Goal: Find specific page/section: Find specific page/section

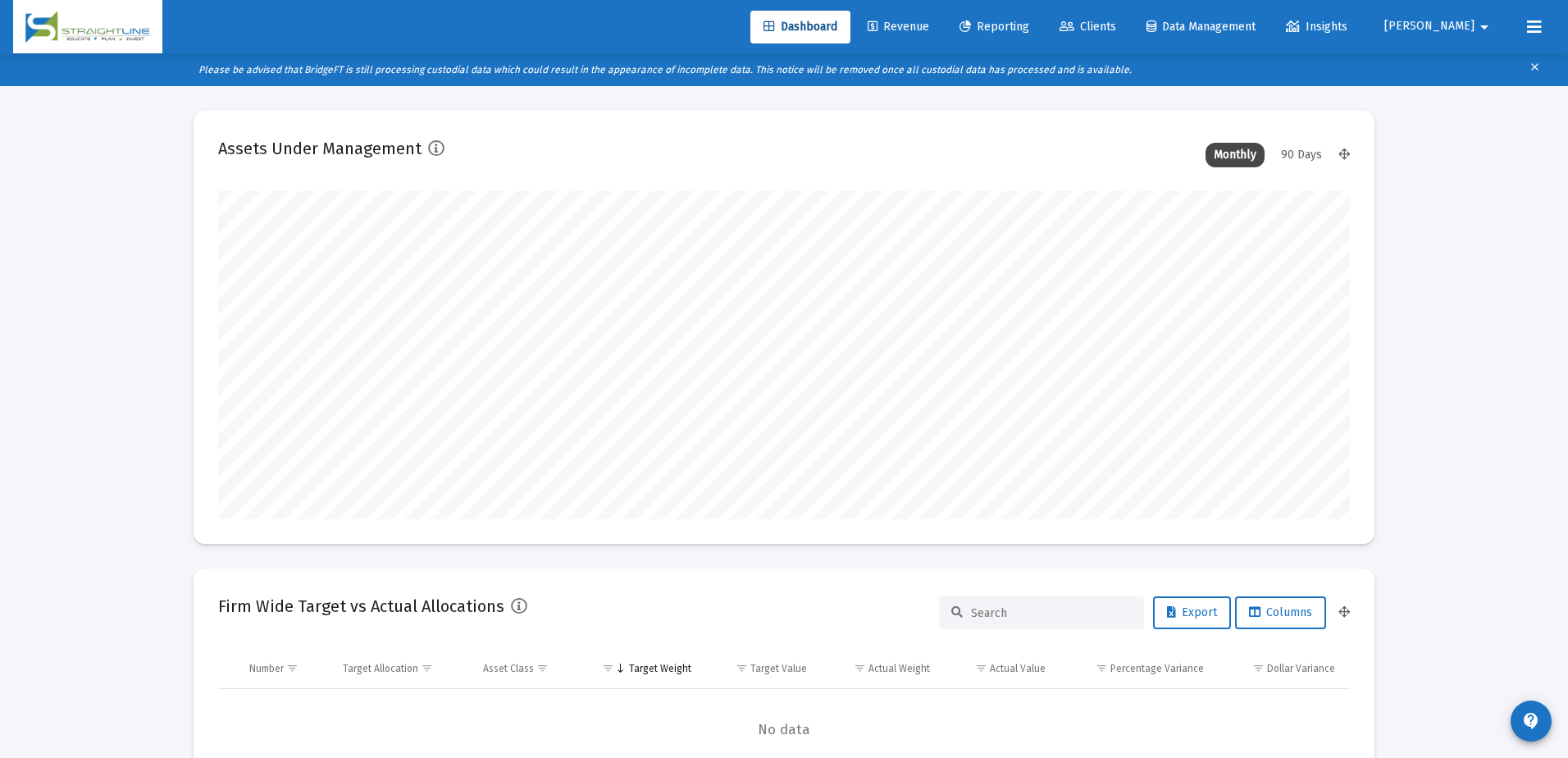
type input "[DATE]"
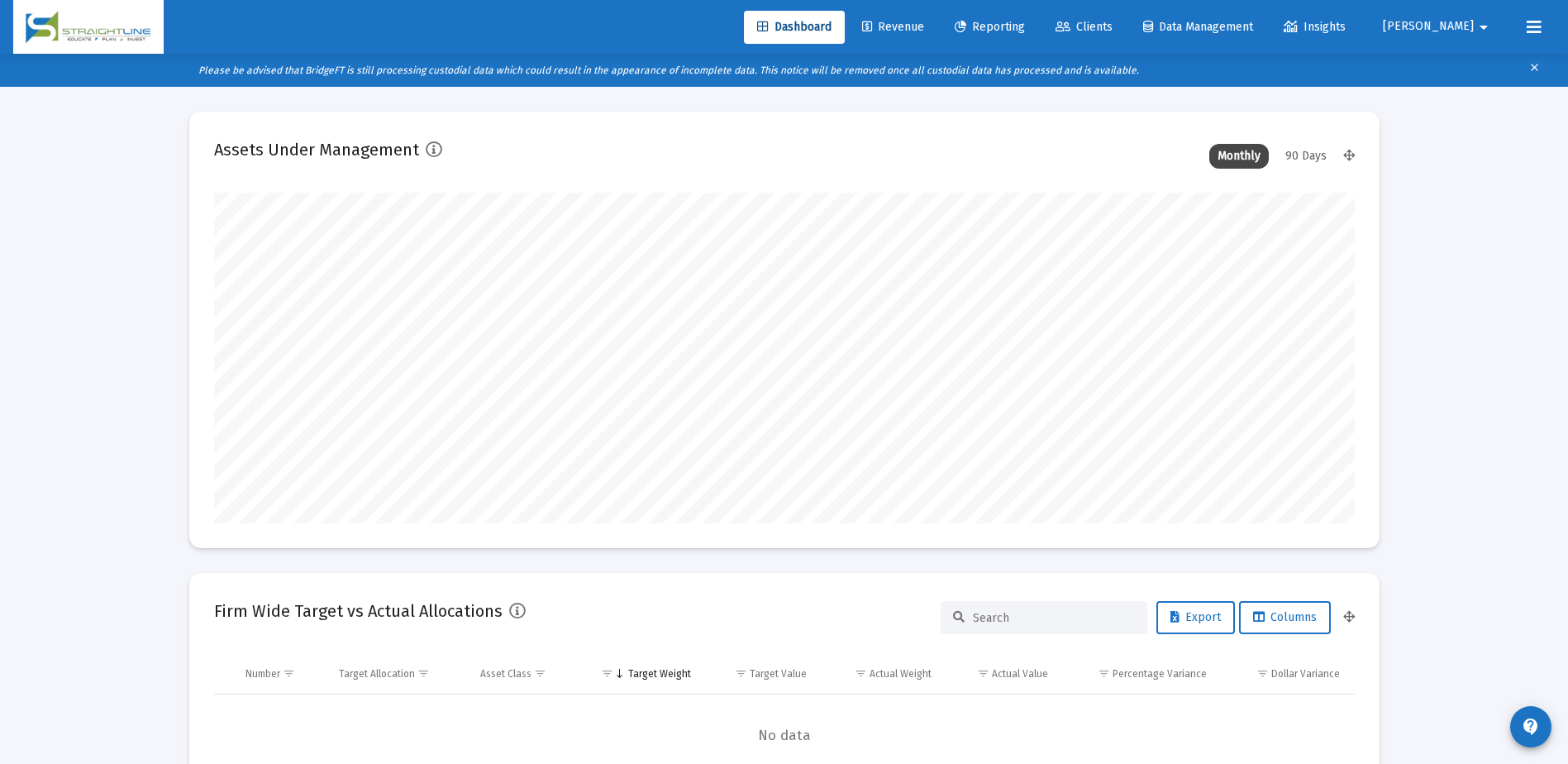
scroll to position [330, 533]
click at [1112, 33] on span "Clients" at bounding box center [1084, 27] width 57 height 14
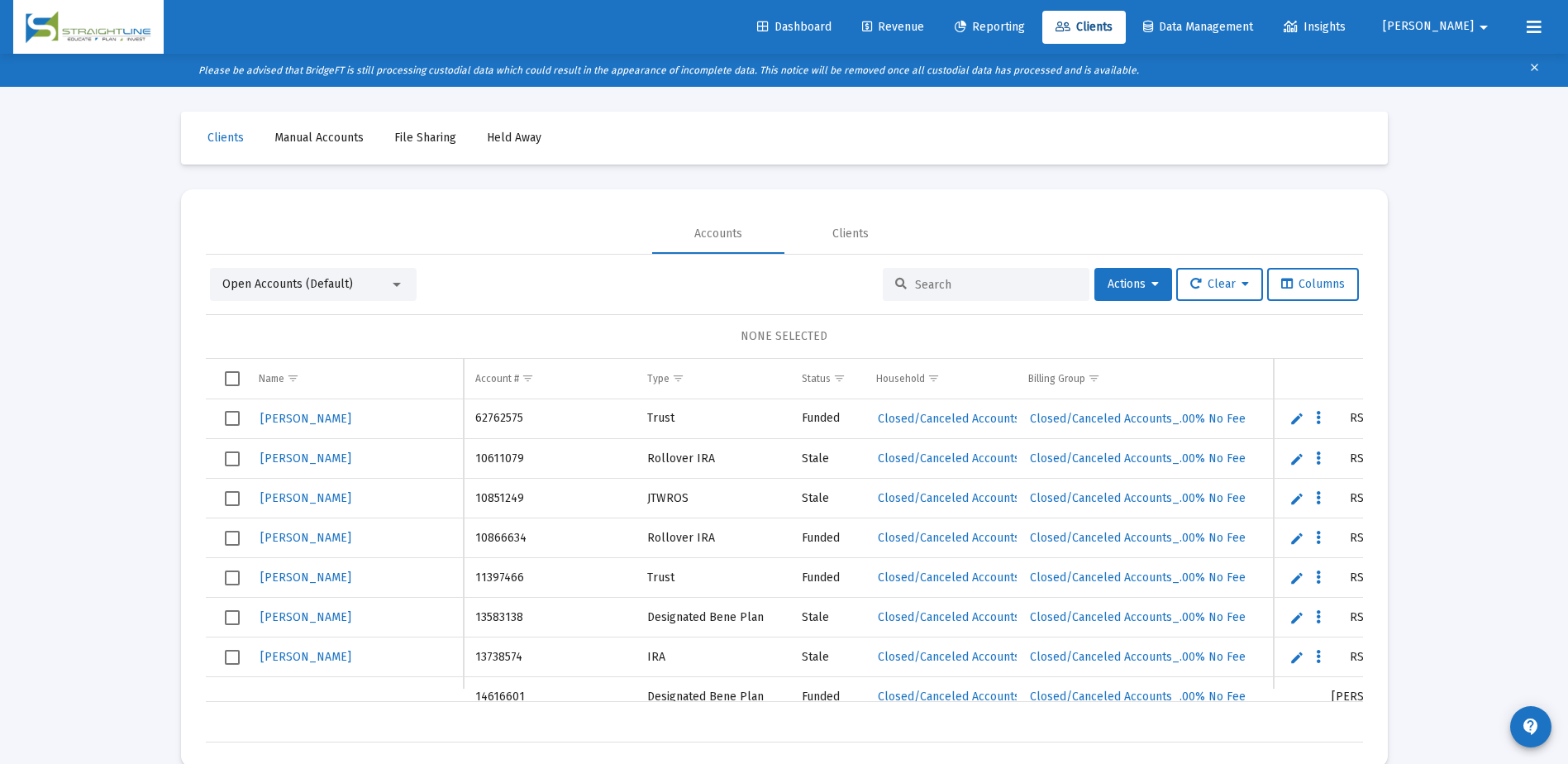
click at [914, 303] on div "Open Accounts (Default) Actions Clear Columns NONE SELECTED Name Name Account #…" at bounding box center [785, 504] width 1157 height 475
click at [935, 285] on input at bounding box center [996, 285] width 162 height 14
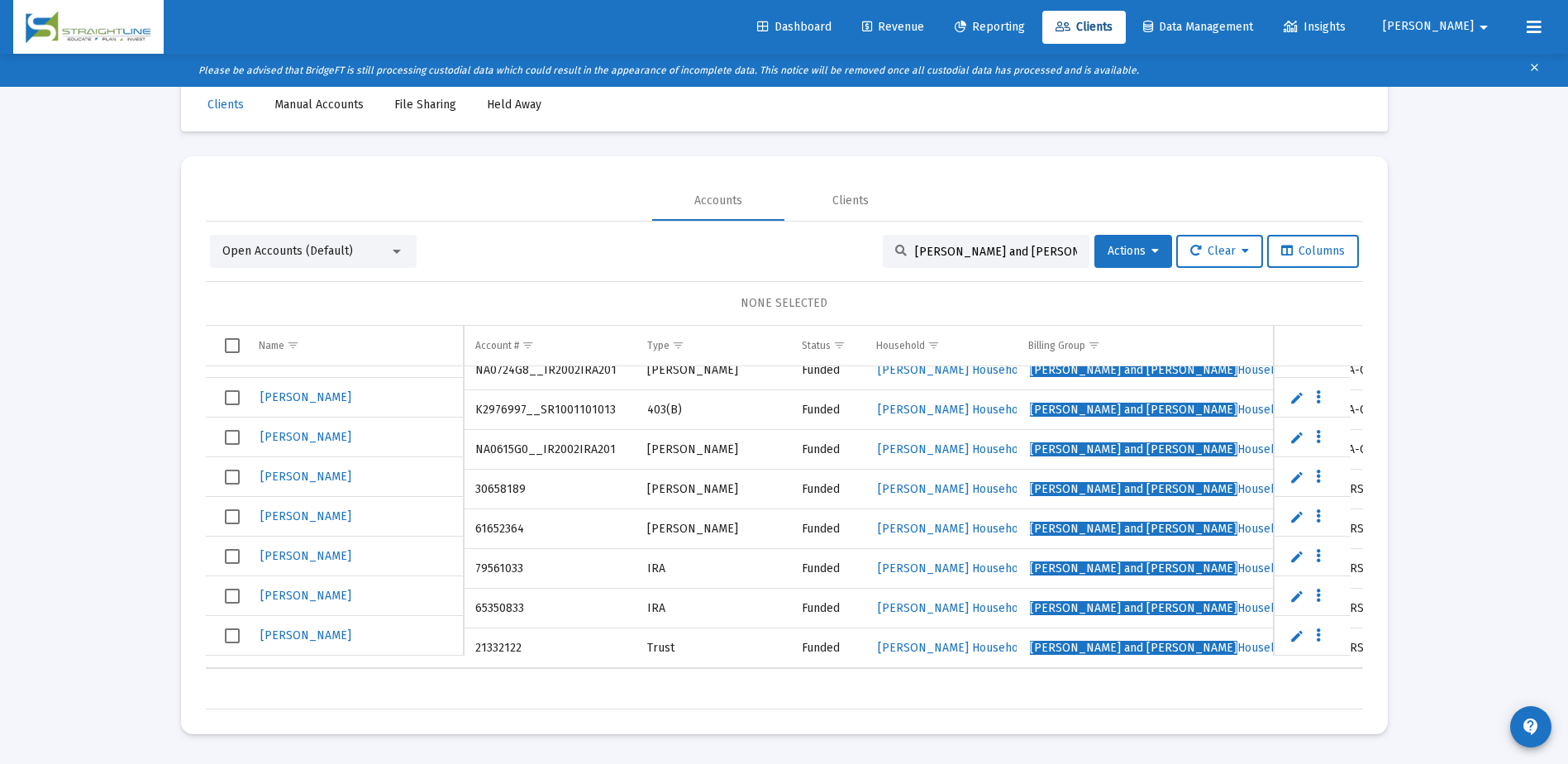
type input "[PERSON_NAME] and [PERSON_NAME]"
